Goal: Task Accomplishment & Management: Manage account settings

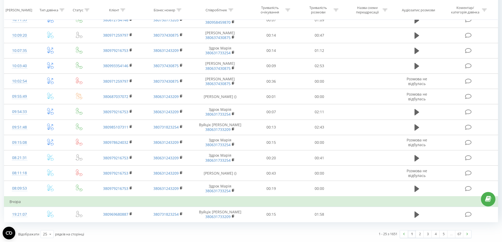
scroll to position [454, 0]
click at [418, 233] on link "2" at bounding box center [420, 234] width 8 height 7
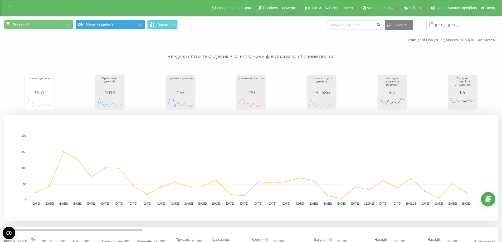
click at [120, 25] on button "AI-аналіз дзвінків" at bounding box center [110, 24] width 69 height 9
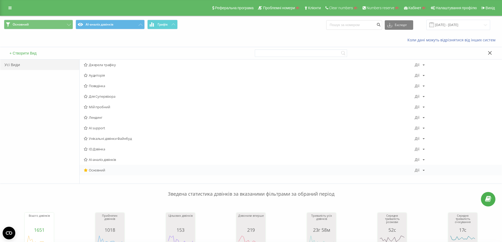
click at [101, 168] on span "Основний" at bounding box center [249, 170] width 331 height 4
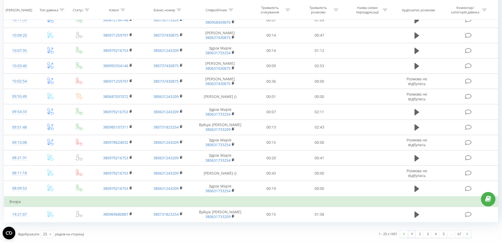
scroll to position [454, 0]
click at [421, 233] on link "2" at bounding box center [420, 234] width 8 height 7
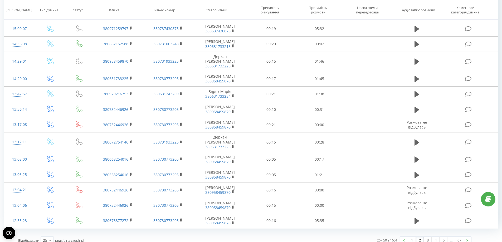
scroll to position [435, 0]
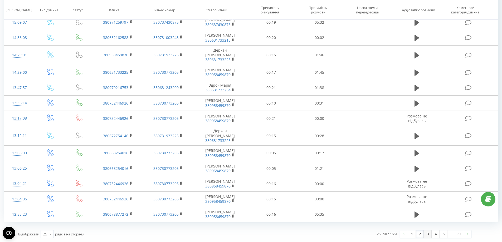
click at [428, 236] on link "3" at bounding box center [428, 234] width 8 height 7
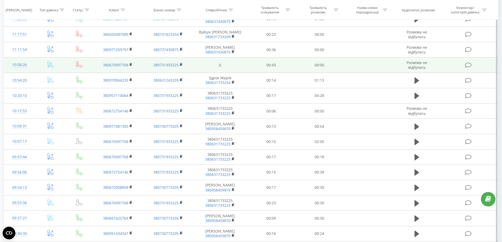
scroll to position [427, 0]
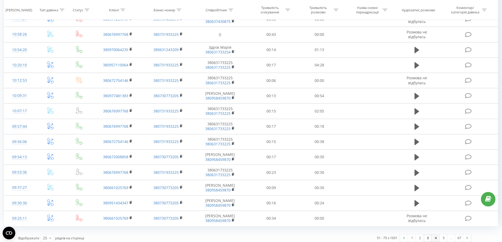
click at [434, 234] on link "4" at bounding box center [436, 237] width 8 height 7
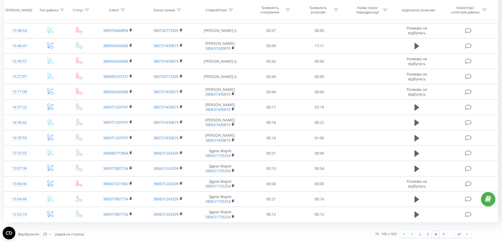
scroll to position [461, 0]
click at [443, 234] on link "5" at bounding box center [443, 234] width 8 height 7
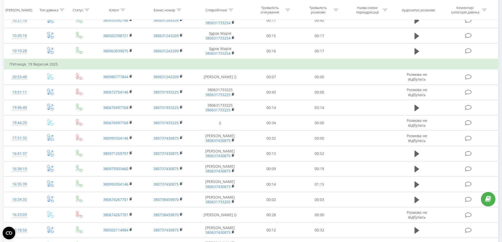
scroll to position [458, 0]
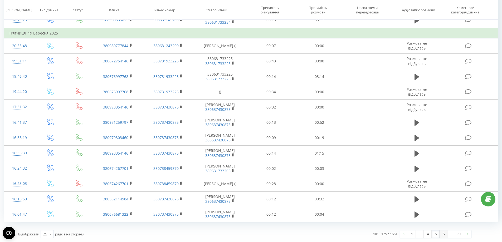
click at [442, 236] on link "6" at bounding box center [443, 234] width 8 height 7
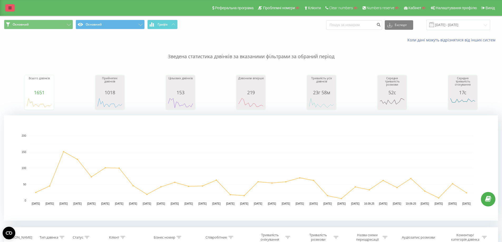
click at [9, 9] on icon at bounding box center [9, 8] width 3 height 4
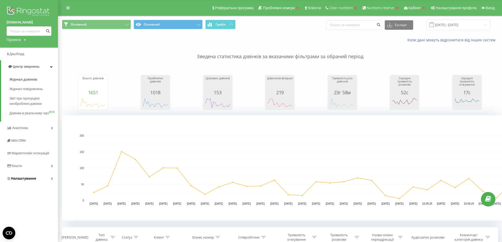
click at [32, 180] on span "Налаштування" at bounding box center [23, 179] width 25 height 4
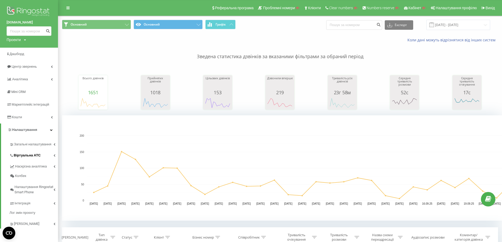
click at [38, 158] on span "Віртуальна АТС" at bounding box center [27, 155] width 27 height 5
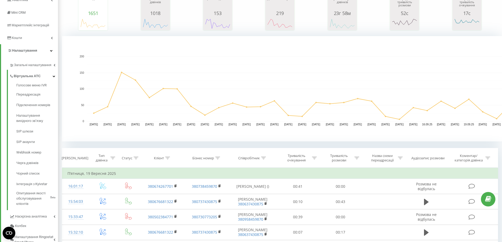
scroll to position [79, 0]
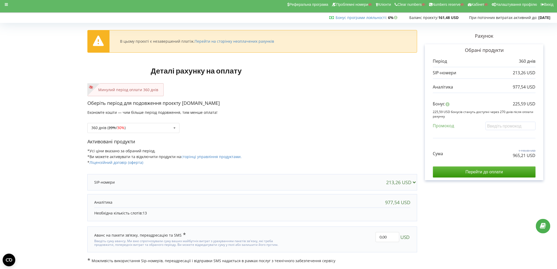
scroll to position [4, 0]
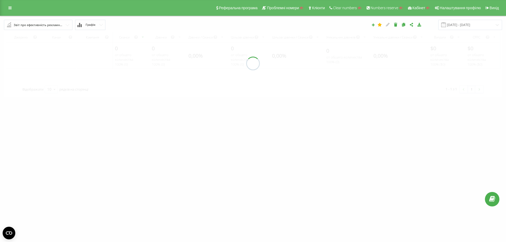
click at [53, 26] on div "Звіт про ефективність рекламних кампаній" at bounding box center [39, 25] width 50 height 6
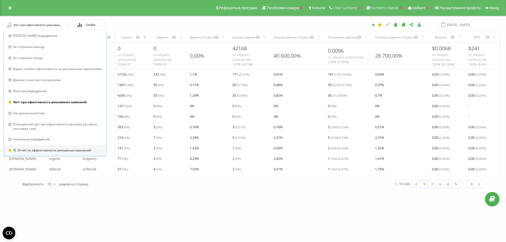
click at [45, 151] on span "Отчёт по эффективности рекламных кампаний" at bounding box center [54, 150] width 74 height 4
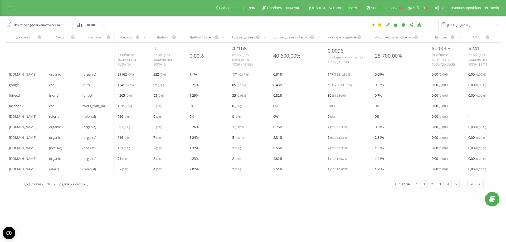
click at [59, 23] on div "Отчёт по эффективности рекламных кампаний" at bounding box center [39, 25] width 50 height 6
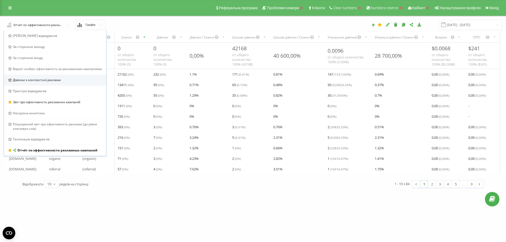
click at [50, 82] on span "Дзвінки з контекстної реклами" at bounding box center [37, 80] width 48 height 4
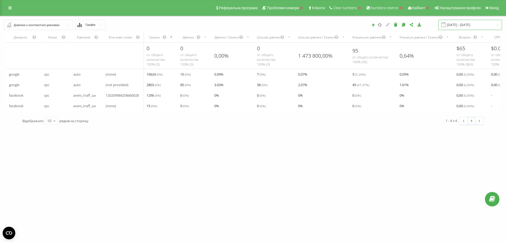
click at [475, 24] on input "23.08.2025 - 23.09.2025" at bounding box center [470, 25] width 64 height 10
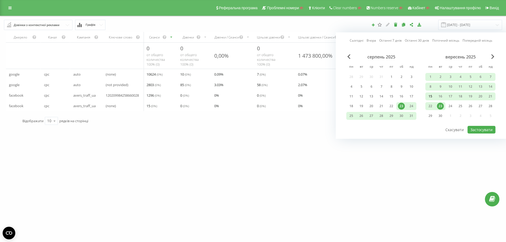
click at [432, 95] on div "15" at bounding box center [430, 96] width 7 height 7
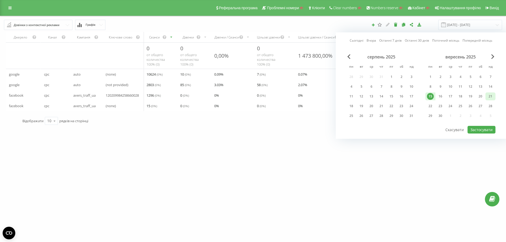
click at [492, 97] on div "21" at bounding box center [490, 96] width 7 height 7
click at [477, 129] on button "Застосувати" at bounding box center [481, 130] width 28 height 8
type input "15.09.2025 - 21.09.2025"
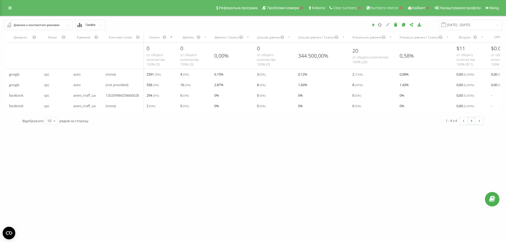
click at [55, 27] on div "Дзвінки з контекстної реклами" at bounding box center [37, 25] width 46 height 6
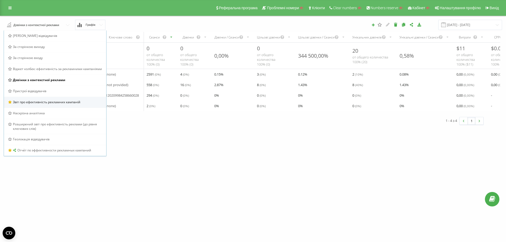
click at [60, 103] on span "Звіт про ефективність рекламних кампаній" at bounding box center [46, 102] width 67 height 4
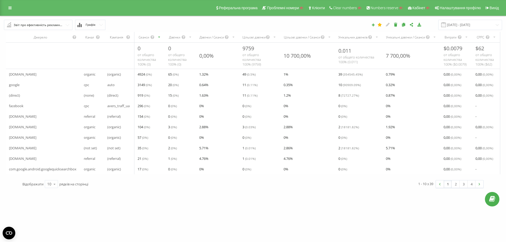
click at [50, 23] on div "Звіт про ефективність рекламних кампаній" at bounding box center [39, 25] width 50 height 6
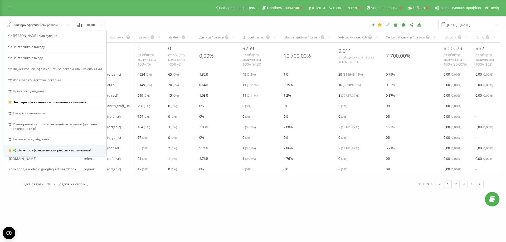
click at [45, 150] on span "Отчёт по эффективности рекламных кампаний" at bounding box center [54, 150] width 74 height 4
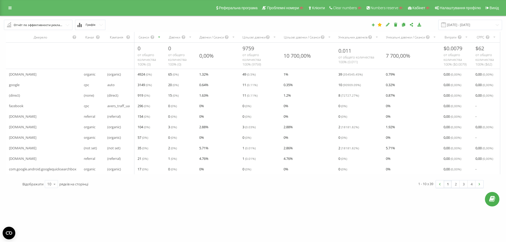
click at [91, 25] on span "Графік" at bounding box center [91, 24] width 10 height 3
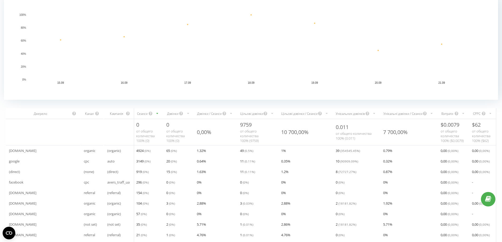
scroll to position [116, 0]
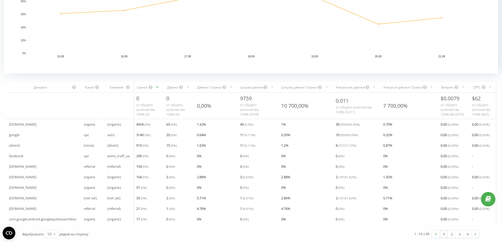
click at [189, 84] on icon "scrollable content" at bounding box center [187, 87] width 3 height 6
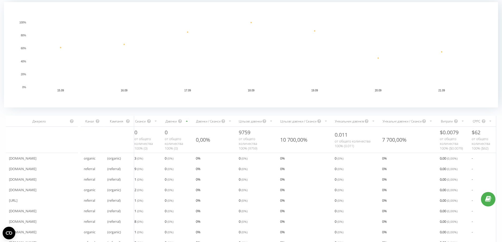
scroll to position [79, 0]
click at [188, 120] on icon "scrollable content" at bounding box center [186, 121] width 3 height 6
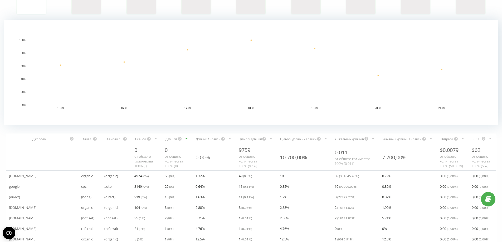
scroll to position [116, 0]
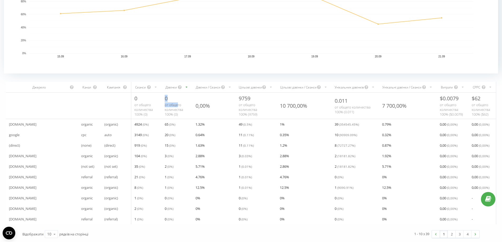
drag, startPoint x: 164, startPoint y: 95, endPoint x: 177, endPoint y: 95, distance: 13.2
click at [177, 95] on div "0 от общего количества 100% ( 0 )" at bounding box center [176, 106] width 31 height 26
click at [190, 95] on div "0 от общего количества 100% ( 0 )" at bounding box center [176, 106] width 31 height 26
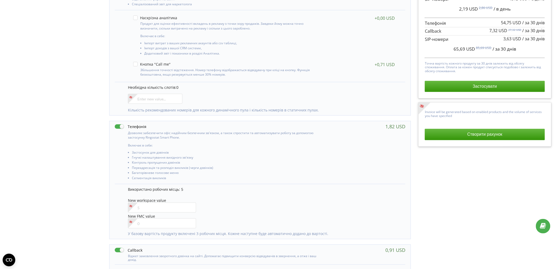
scroll to position [175, 0]
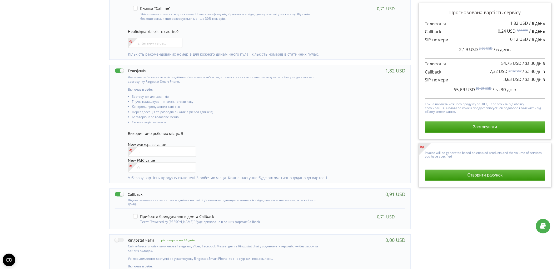
drag, startPoint x: 3, startPoint y: 106, endPoint x: 106, endPoint y: 119, distance: 103.4
click at [10, 104] on div "Управління продуктами проєкту Оберіть продукти: Чим більше продуктів ви підключ…" at bounding box center [279, 112] width 554 height 501
drag, startPoint x: 163, startPoint y: 150, endPoint x: 136, endPoint y: 156, distance: 27.4
click at [161, 151] on input"] "number" at bounding box center [162, 152] width 68 height 10
drag, startPoint x: 101, startPoint y: 145, endPoint x: 224, endPoint y: 195, distance: 133.1
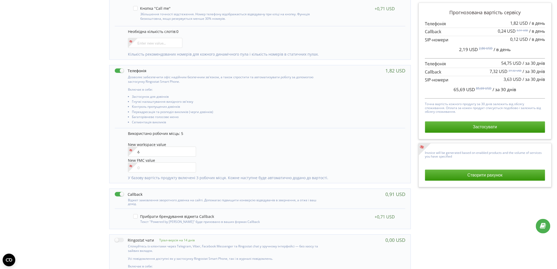
click at [104, 146] on div "Управління продуктами проєкту Оберіть продукти: Чим більше продуктів ви підключ…" at bounding box center [279, 112] width 554 height 501
drag, startPoint x: 35, startPoint y: 127, endPoint x: 112, endPoint y: 138, distance: 78.8
click at [37, 125] on div "Управління продуктами проєкту Оберіть продукти: Чим більше продуктів ви підключ…" at bounding box center [279, 112] width 554 height 501
drag, startPoint x: 160, startPoint y: 152, endPoint x: 119, endPoint y: 152, distance: 40.8
click at [119, 152] on div "Використано робочих місць: 5 New workspace value 6 New FMC value" at bounding box center [260, 155] width 291 height 55
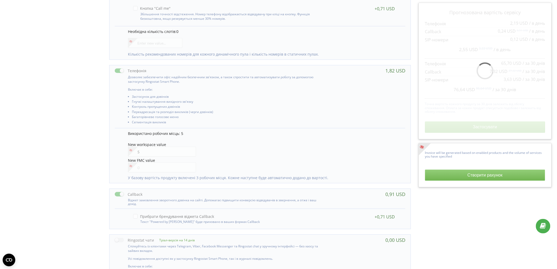
click at [65, 145] on div "Управління продуктами проєкту Оберіть продукти: Чим більше продуктів ви підключ…" at bounding box center [279, 112] width 554 height 501
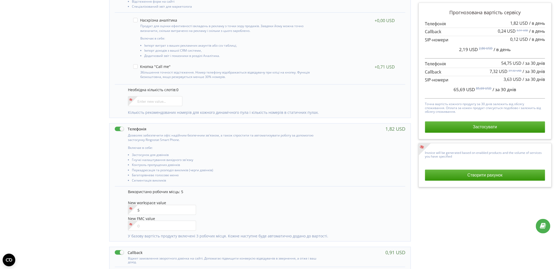
scroll to position [117, 0]
drag, startPoint x: 151, startPoint y: 208, endPoint x: 123, endPoint y: 204, distance: 28.5
click at [123, 204] on div "Використано робочих місць: 5 New workspace value 5 New FMC value" at bounding box center [260, 214] width 291 height 55
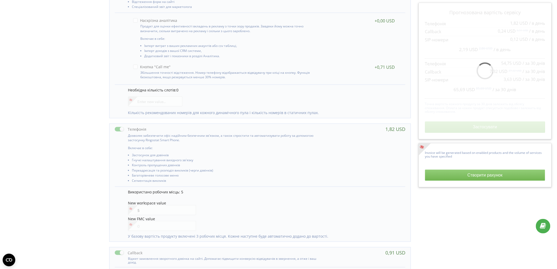
click at [172, 193] on span "Використано робочих місць: 5" at bounding box center [155, 191] width 55 height 5
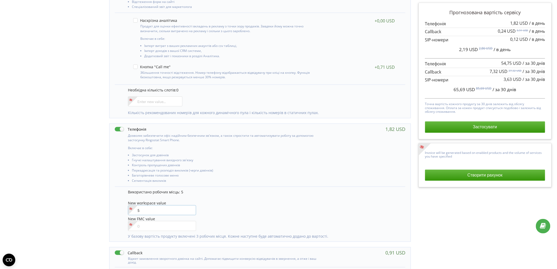
drag, startPoint x: 138, startPoint y: 211, endPoint x: 118, endPoint y: 210, distance: 20.1
click at [118, 210] on div "Використано робочих місць: 5 New workspace value 5 New FMC value" at bounding box center [260, 214] width 291 height 55
type input"] "6"
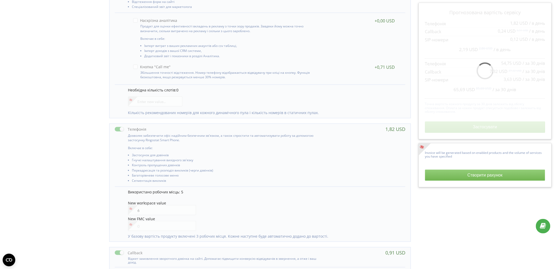
drag, startPoint x: 91, startPoint y: 185, endPoint x: 341, endPoint y: 169, distance: 250.5
click at [91, 184] on div "Управління продуктами проєкту Оберіть продукти: Чим більше продуктів ви підключ…" at bounding box center [279, 171] width 554 height 501
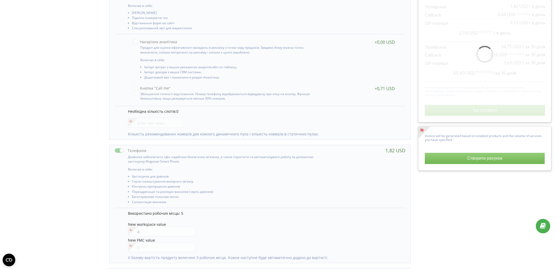
scroll to position [58, 0]
